Goal: Task Accomplishment & Management: Use online tool/utility

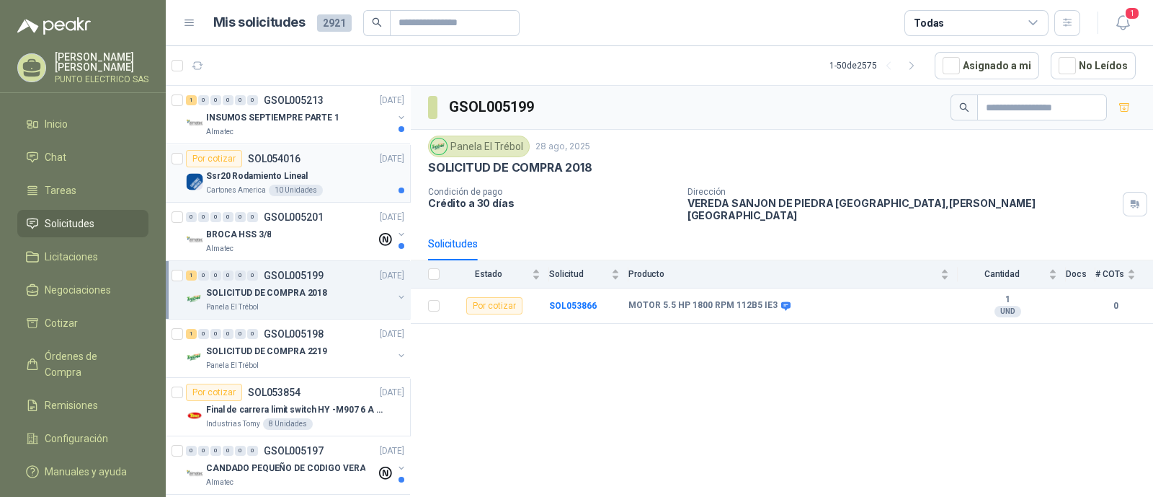
click at [352, 185] on div "Cartones America 10 Unidades" at bounding box center [305, 191] width 198 height 12
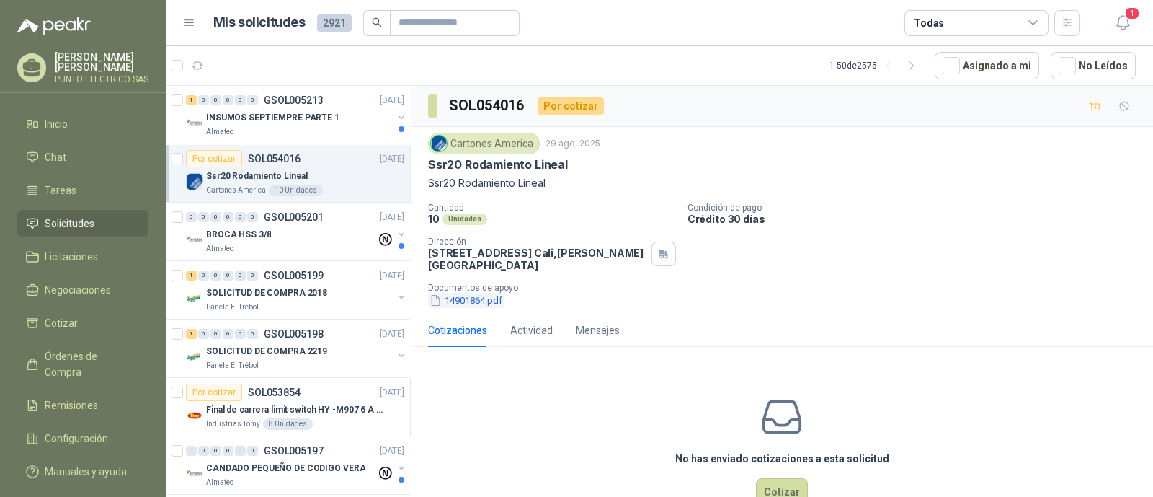
click at [492, 300] on button "14901864.pdf" at bounding box center [466, 300] width 76 height 15
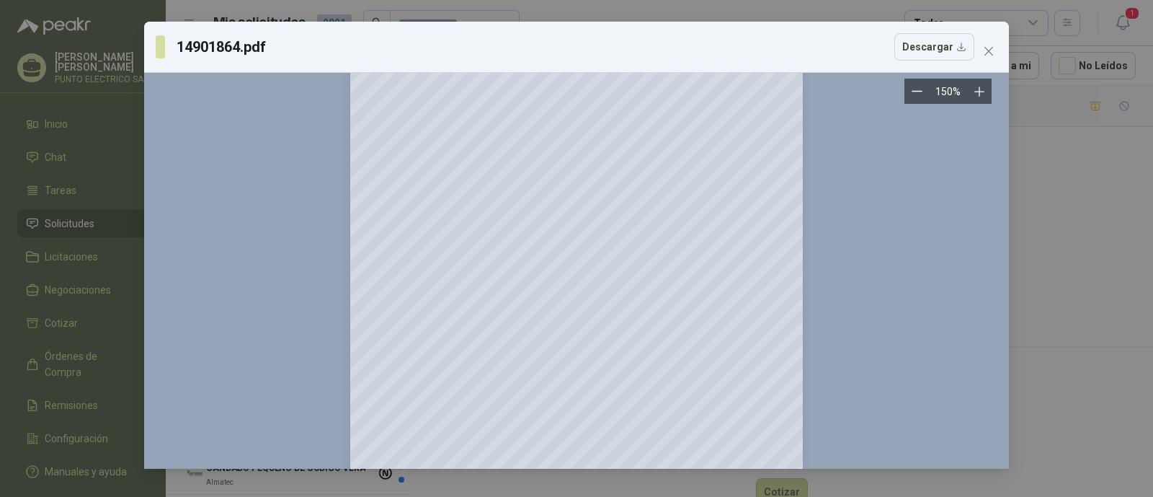
scroll to position [24, 0]
click at [988, 48] on icon "close" at bounding box center [989, 51] width 12 height 12
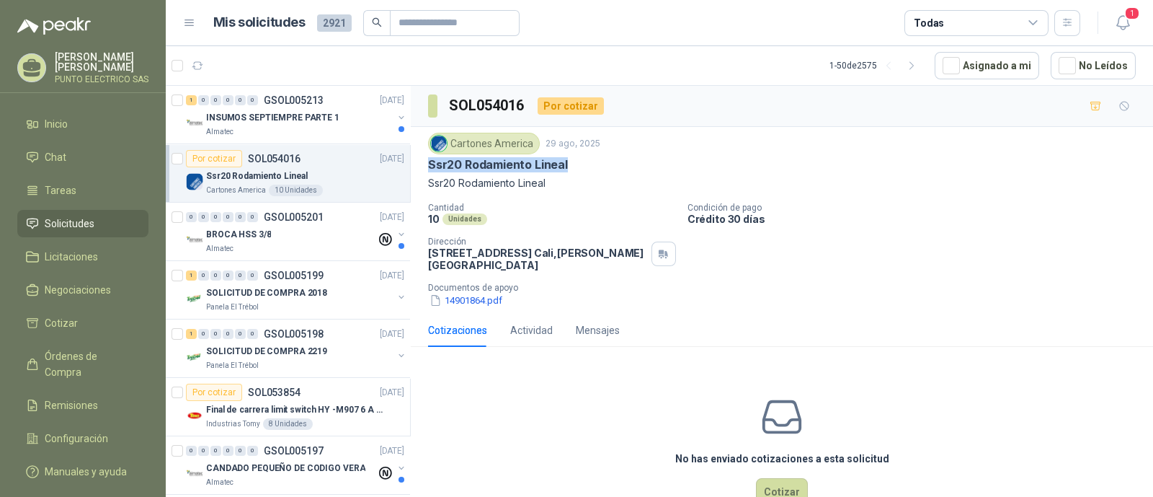
drag, startPoint x: 427, startPoint y: 165, endPoint x: 597, endPoint y: 169, distance: 169.5
click at [597, 169] on div "Ssr20 Rodamiento Lineal" at bounding box center [782, 164] width 708 height 15
copy p "Ssr20 Rodamiento Lineal"
click at [515, 434] on div "No has enviado cotizaciones a esta solicitud Cotizar" at bounding box center [782, 450] width 742 height 184
click at [483, 299] on button "14901864.pdf" at bounding box center [466, 300] width 76 height 15
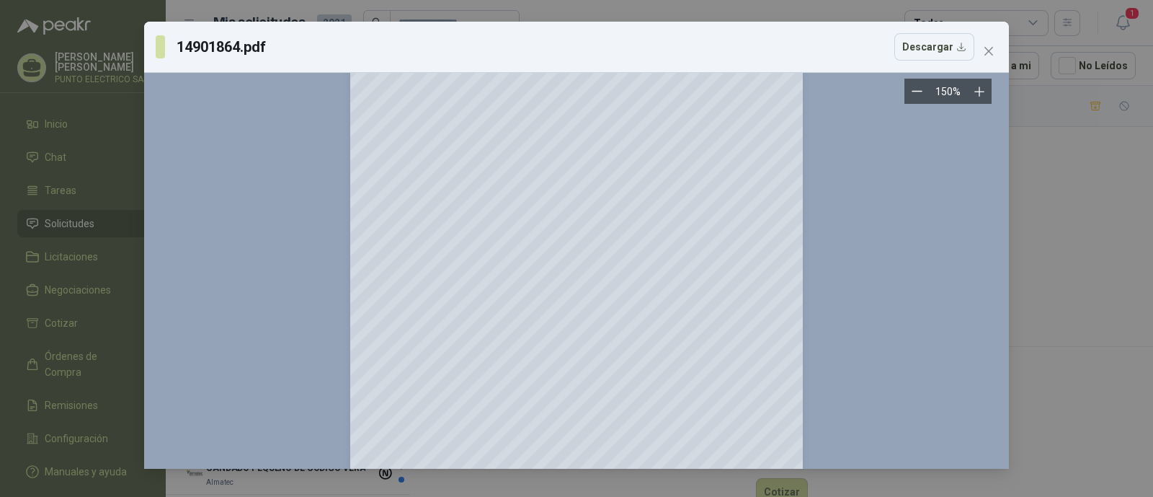
scroll to position [0, 0]
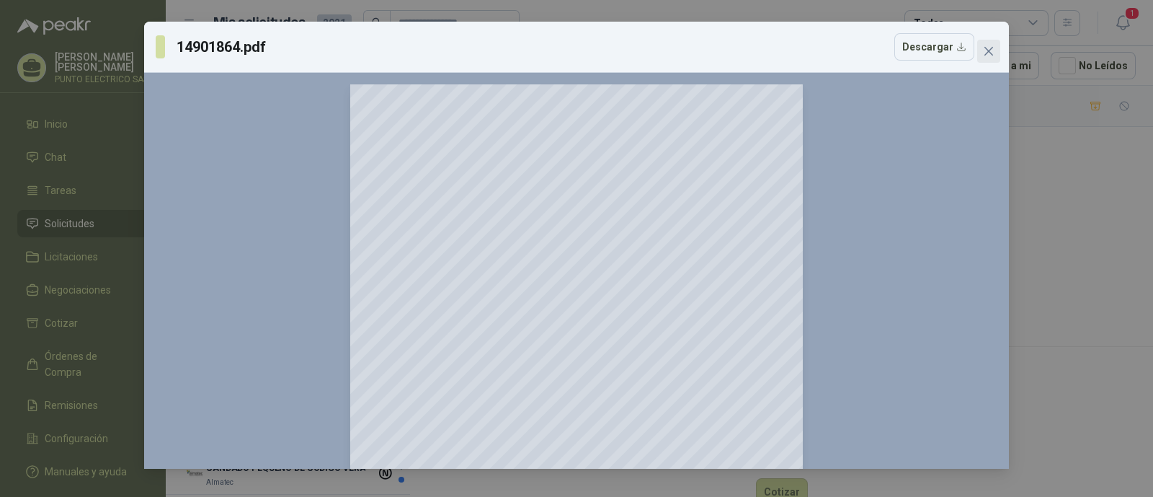
click at [990, 54] on icon "close" at bounding box center [989, 51] width 12 height 12
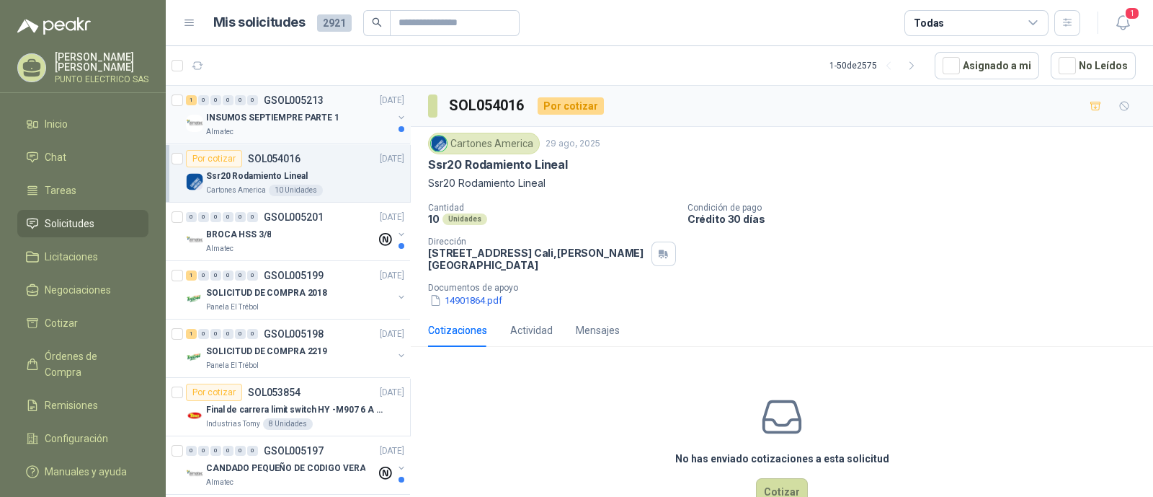
click at [292, 124] on div "INSUMOS SEPTIEMPRE PARTE 1" at bounding box center [299, 117] width 187 height 17
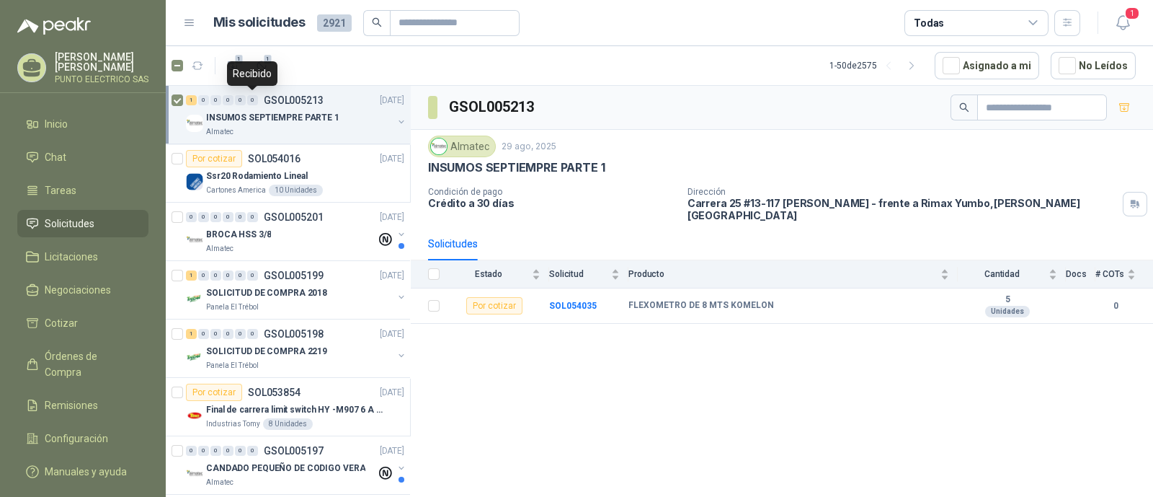
click at [265, 70] on div "Recibido" at bounding box center [252, 73] width 50 height 25
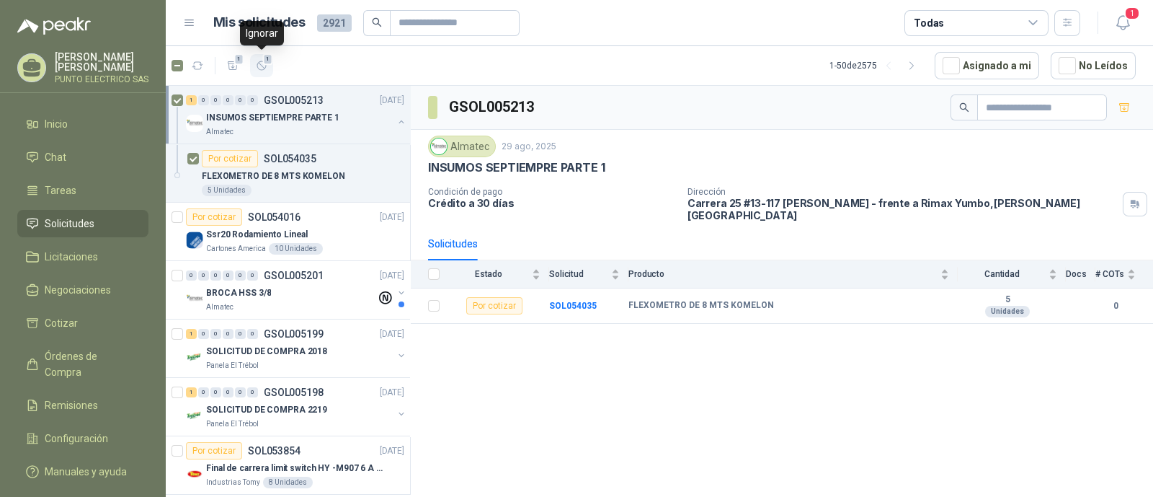
click at [260, 65] on icon "button" at bounding box center [262, 66] width 12 height 12
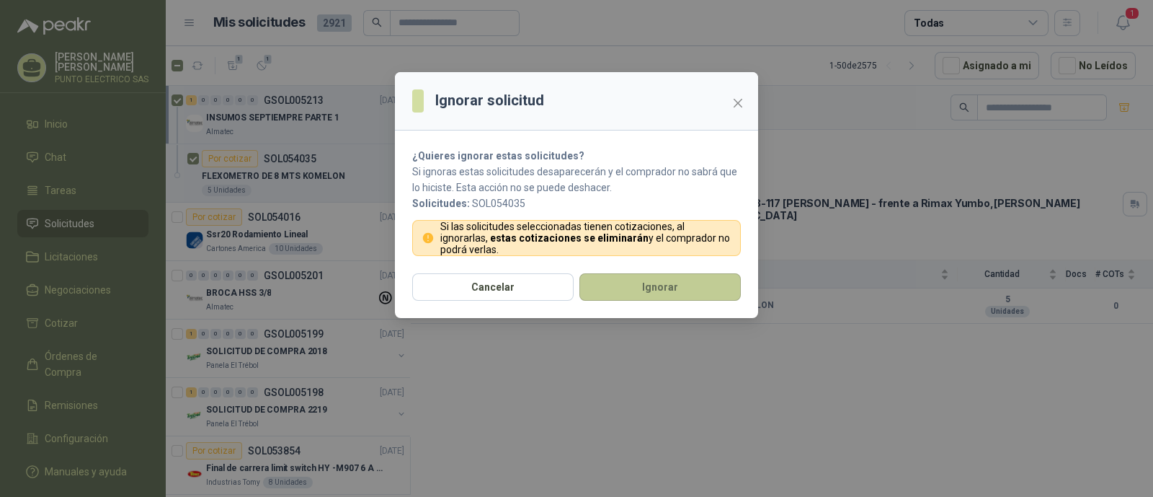
click at [672, 285] on button "Ignorar" at bounding box center [660, 286] width 161 height 27
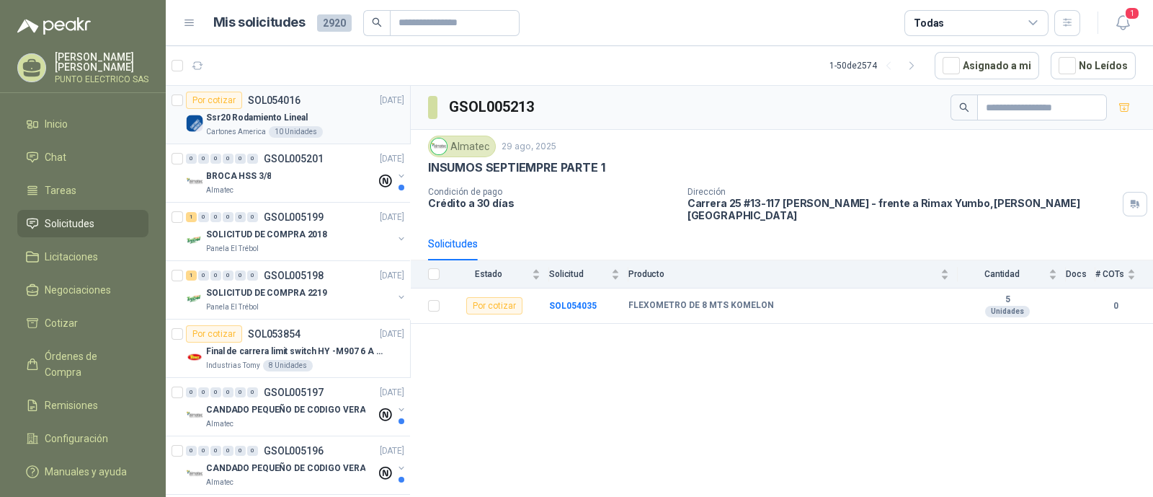
click at [263, 92] on div "Por cotizar SOL054016" at bounding box center [243, 100] width 115 height 17
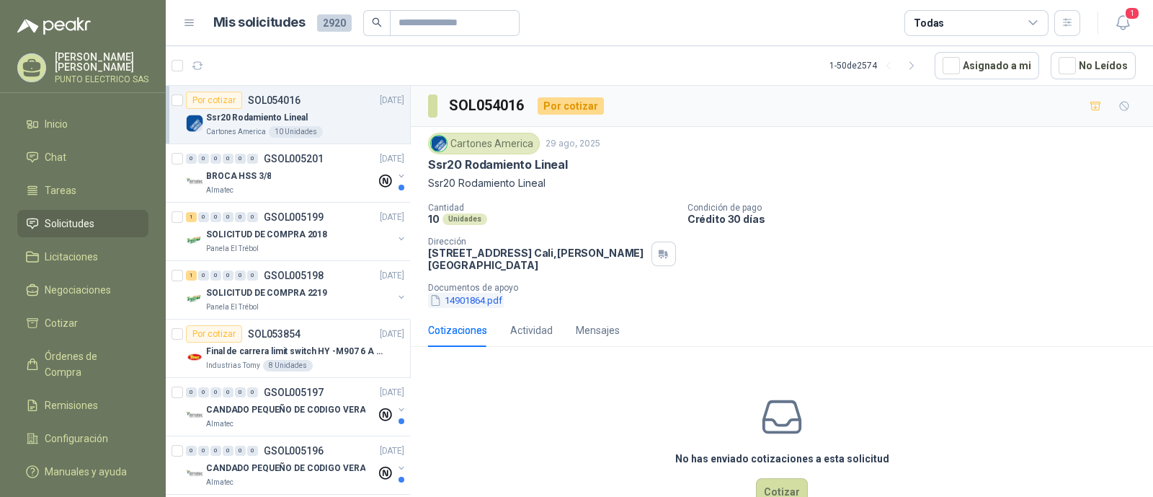
click at [490, 304] on button "14901864.pdf" at bounding box center [466, 300] width 76 height 15
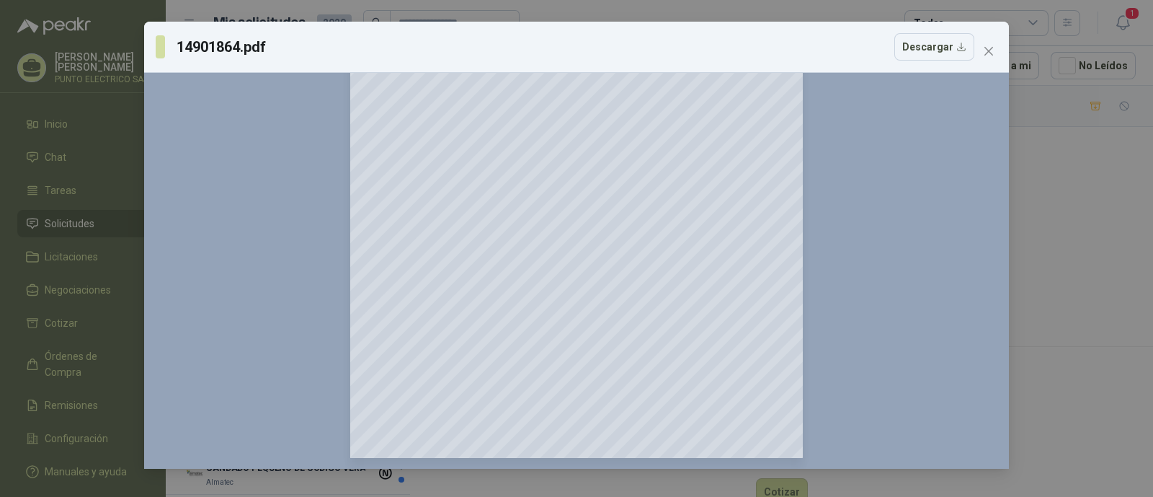
scroll to position [655, 0]
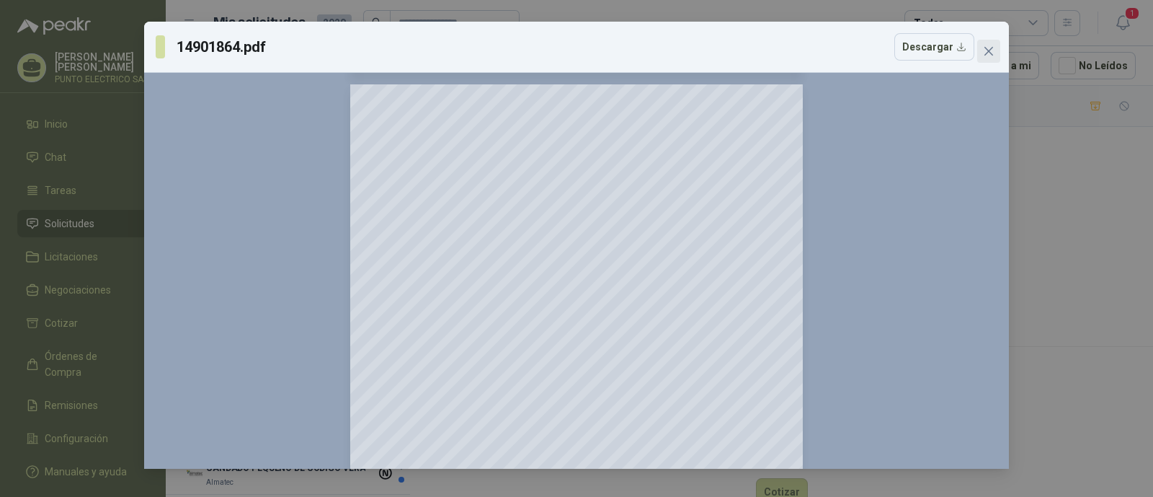
click at [992, 48] on icon "close" at bounding box center [989, 51] width 9 height 9
